Goal: Transaction & Acquisition: Book appointment/travel/reservation

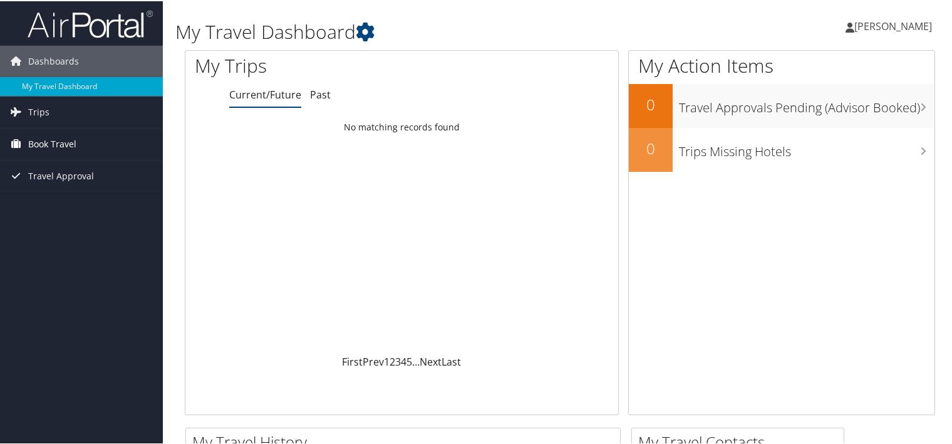
click at [55, 143] on span "Book Travel" at bounding box center [52, 142] width 48 height 31
click at [205, 199] on div "Loading... No matching records found" at bounding box center [401, 234] width 433 height 238
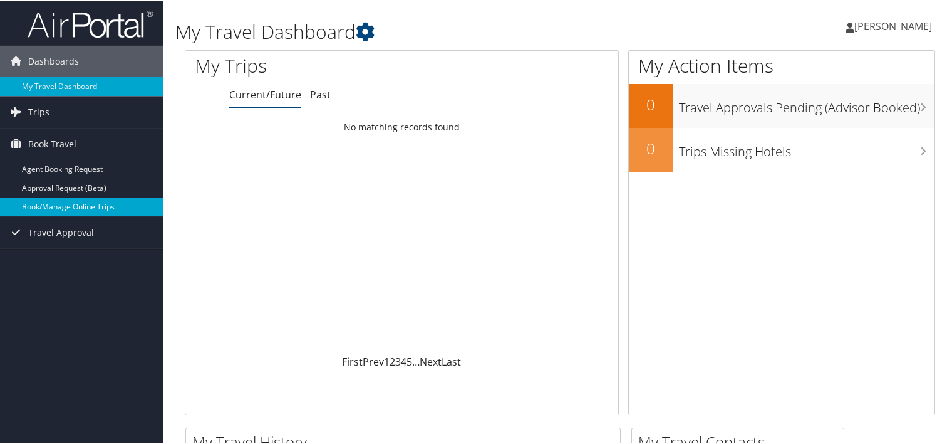
click at [98, 211] on link "Book/Manage Online Trips" at bounding box center [81, 205] width 163 height 19
